Goal: Information Seeking & Learning: Check status

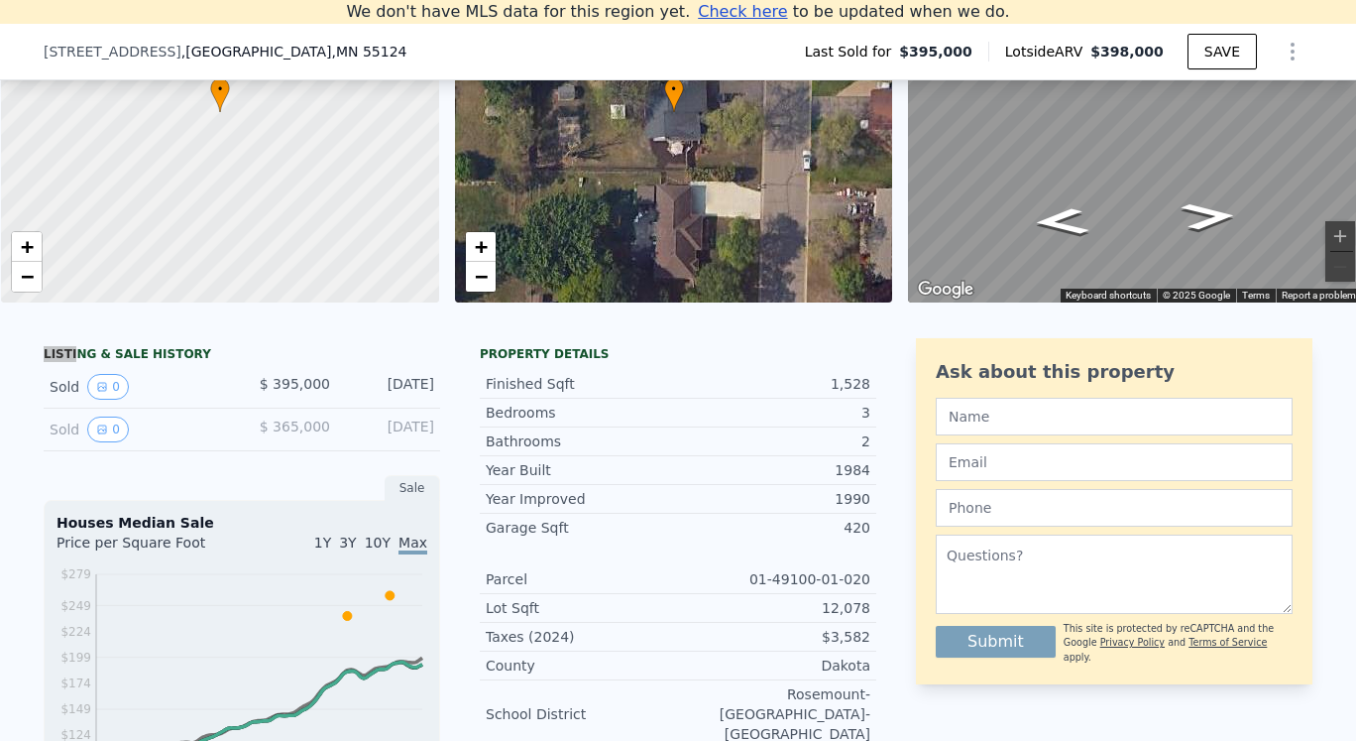
scroll to position [0, 8]
click at [98, 400] on button "0" at bounding box center [108, 387] width 42 height 26
click at [377, 442] on div "[DATE]" at bounding box center [390, 429] width 88 height 26
click at [98, 433] on icon "View historical data" at bounding box center [102, 429] width 8 height 8
click at [185, 400] on div "Sold 0" at bounding box center [138, 387] width 176 height 26
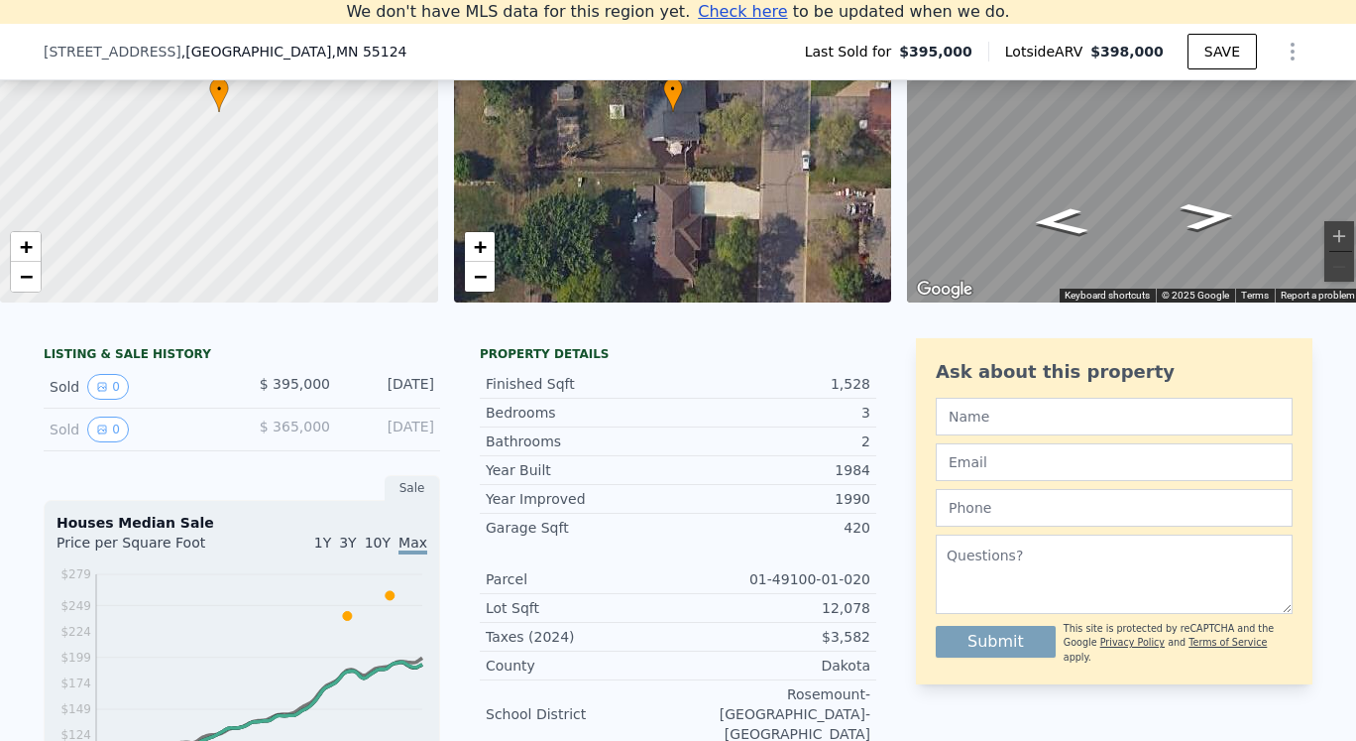
scroll to position [312, 0]
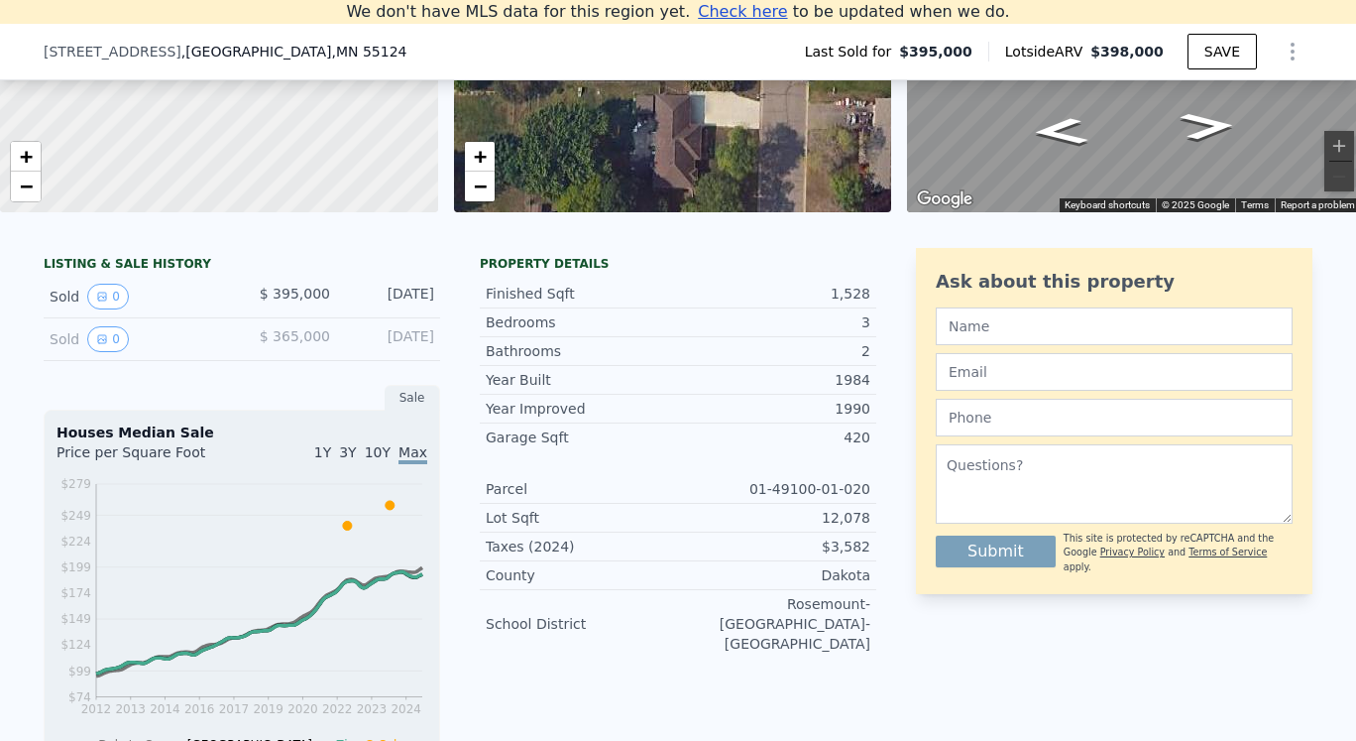
click at [123, 276] on div "LISTING & SALE HISTORY" at bounding box center [242, 266] width 397 height 20
click at [59, 304] on div "Sold 0" at bounding box center [138, 297] width 176 height 26
click at [101, 309] on button "0" at bounding box center [108, 297] width 42 height 26
click at [104, 352] on button "0" at bounding box center [108, 339] width 42 height 26
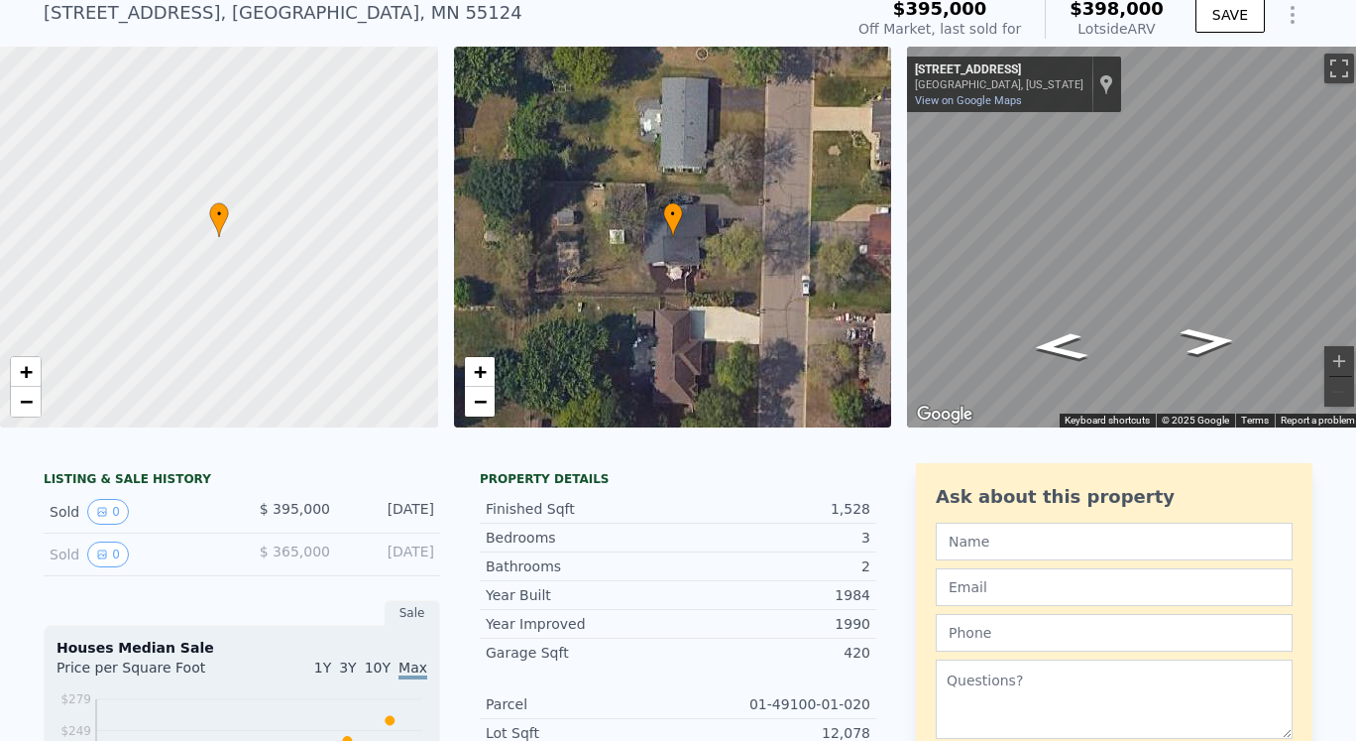
scroll to position [143, 0]
